Goal: Task Accomplishment & Management: Manage account settings

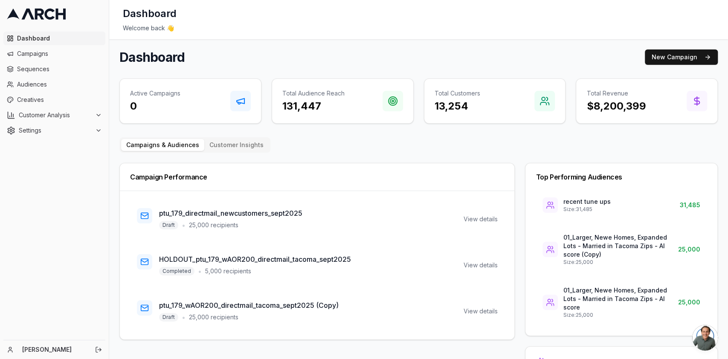
click at [706, 330] on span "Open chat" at bounding box center [705, 338] width 26 height 26
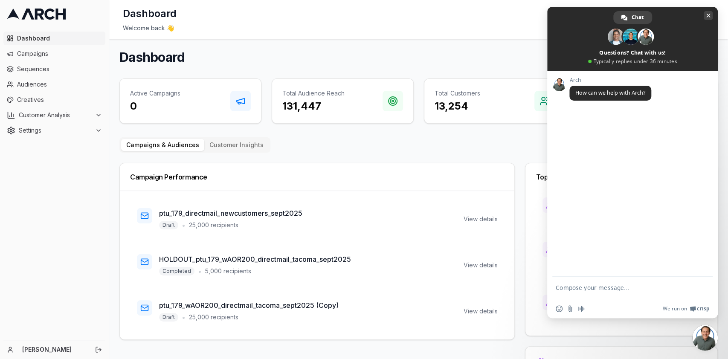
click at [709, 15] on span "Close chat" at bounding box center [708, 16] width 4 height 4
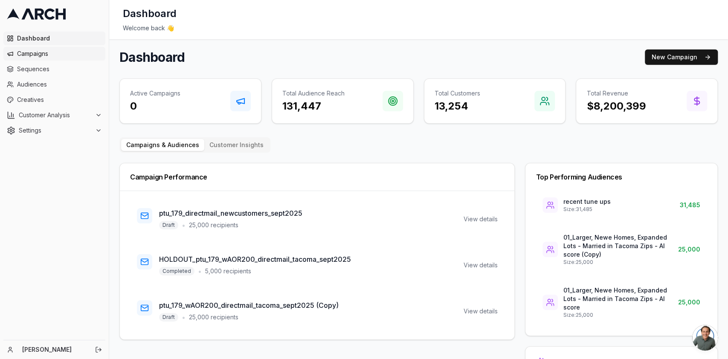
click at [58, 54] on span "Campaigns" at bounding box center [59, 53] width 85 height 9
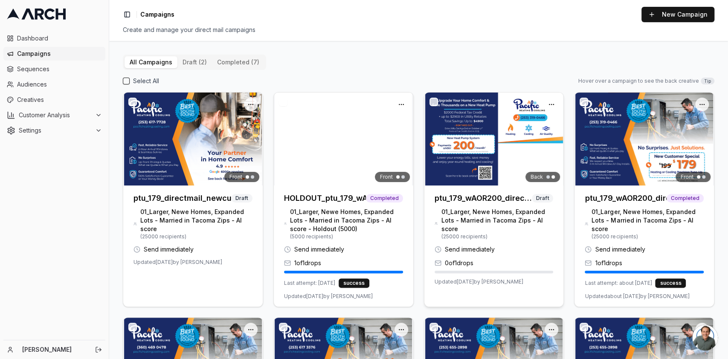
click at [455, 138] on img at bounding box center [494, 139] width 140 height 93
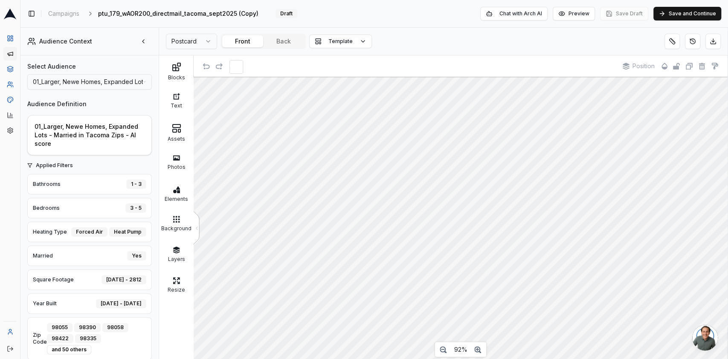
scroll to position [10, 0]
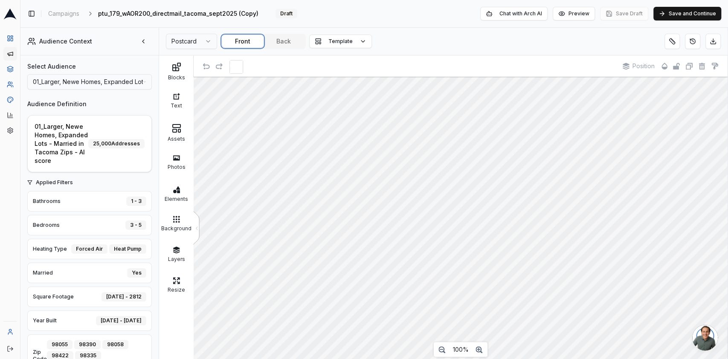
click at [238, 38] on button "Front" at bounding box center [242, 41] width 41 height 12
click at [280, 46] on button "Back" at bounding box center [283, 41] width 41 height 12
click at [233, 44] on button "Front" at bounding box center [242, 41] width 41 height 12
click at [307, 43] on div "Postcard Front Back Template" at bounding box center [269, 41] width 206 height 15
click at [297, 43] on button "Back" at bounding box center [283, 41] width 41 height 12
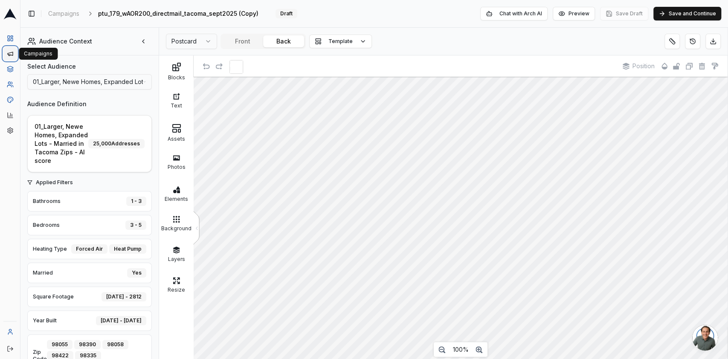
click at [10, 53] on icon at bounding box center [10, 53] width 5 height 3
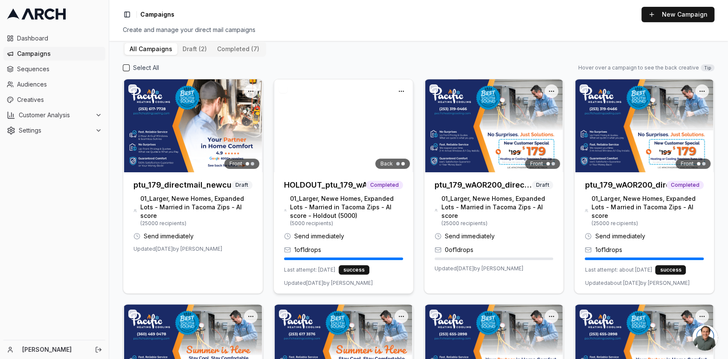
scroll to position [14, 0]
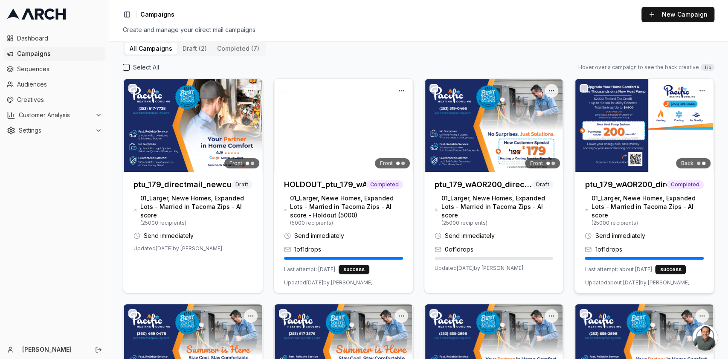
click at [650, 181] on h3 "ptu_179_wAOR200_directmail_tacoma_sept2025" at bounding box center [626, 185] width 82 height 12
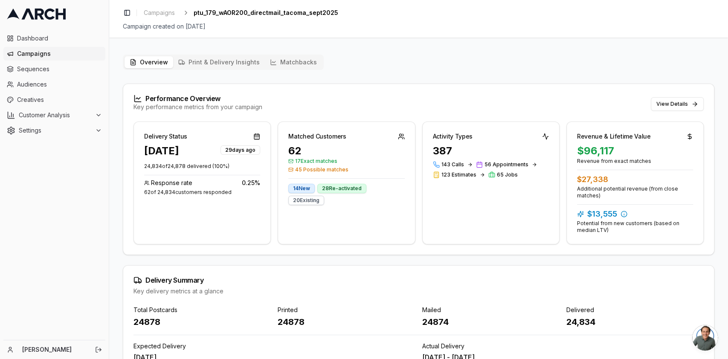
click at [305, 66] on button "Matchbacks" at bounding box center [293, 62] width 57 height 12
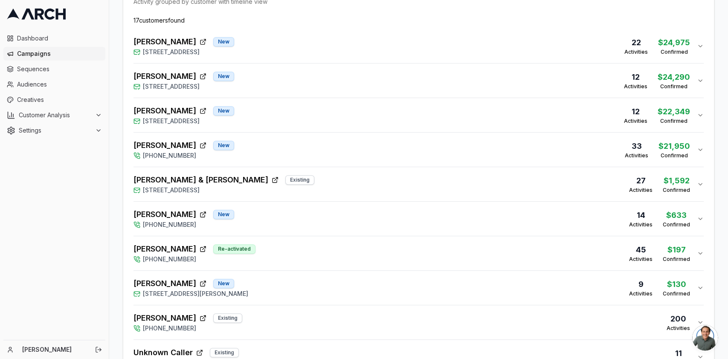
scroll to position [297, 0]
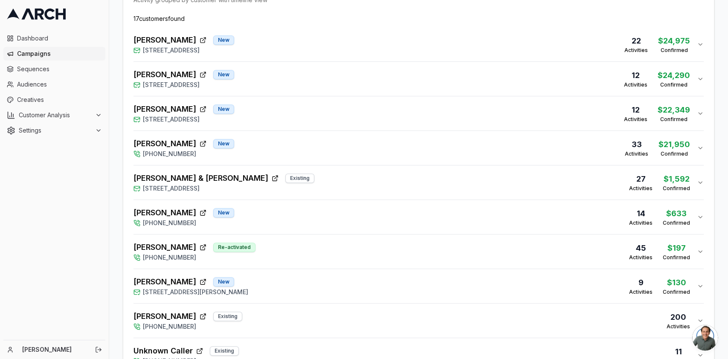
click at [157, 141] on span "[PERSON_NAME]" at bounding box center [165, 144] width 63 height 12
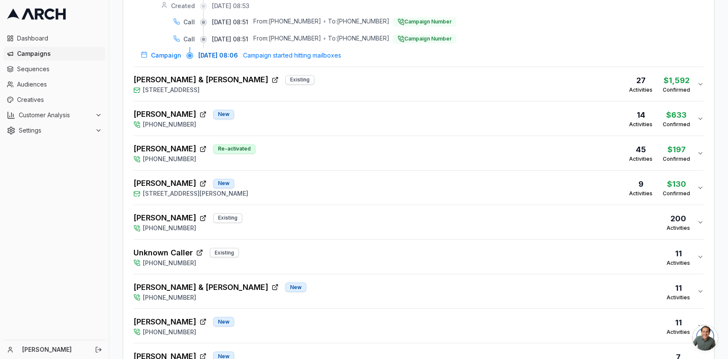
scroll to position [853, 0]
click at [314, 295] on div "[PERSON_NAME] & [PERSON_NAME] New [PHONE_NUMBER] 11 Activities" at bounding box center [416, 291] width 564 height 20
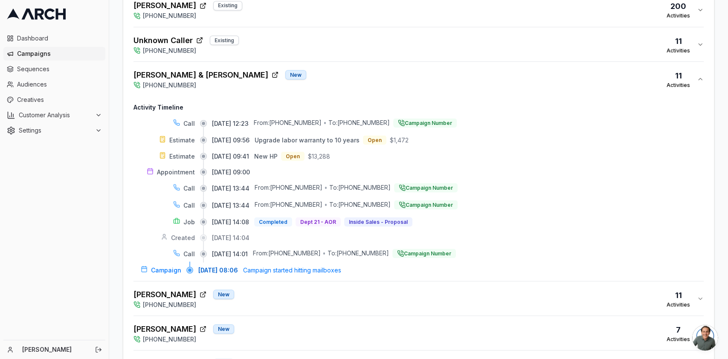
scroll to position [1066, 0]
click at [357, 82] on div "[PERSON_NAME] & [PERSON_NAME] New [PHONE_NUMBER] 11 Activities" at bounding box center [416, 78] width 564 height 20
